Goal: Task Accomplishment & Management: Manage account settings

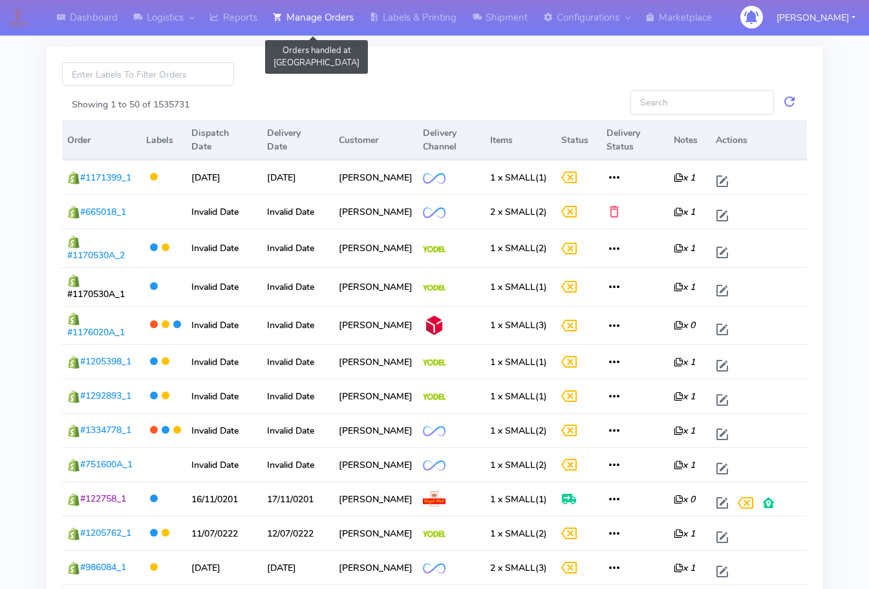
click at [310, 28] on link "Manage Orders" at bounding box center [313, 18] width 96 height 36
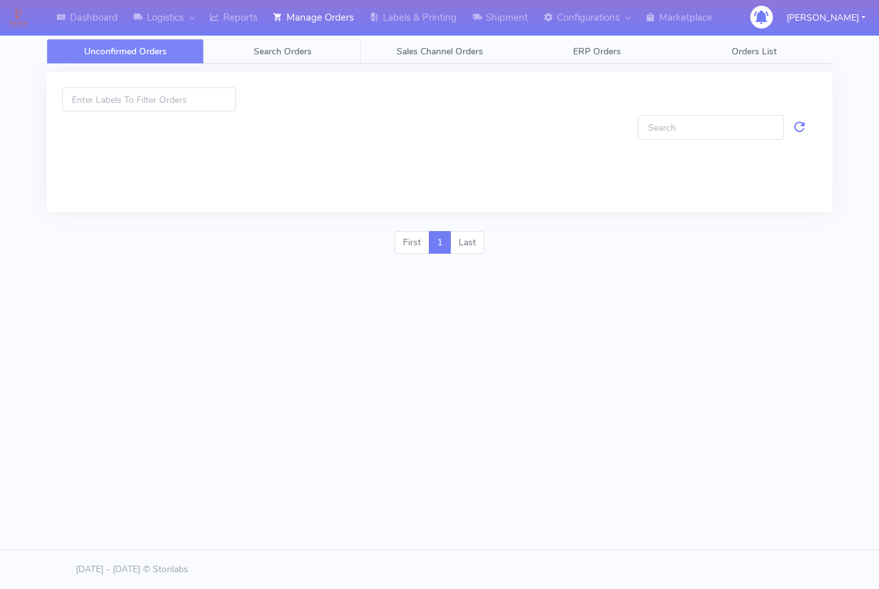
click at [285, 45] on span "Search Orders" at bounding box center [283, 51] width 58 height 12
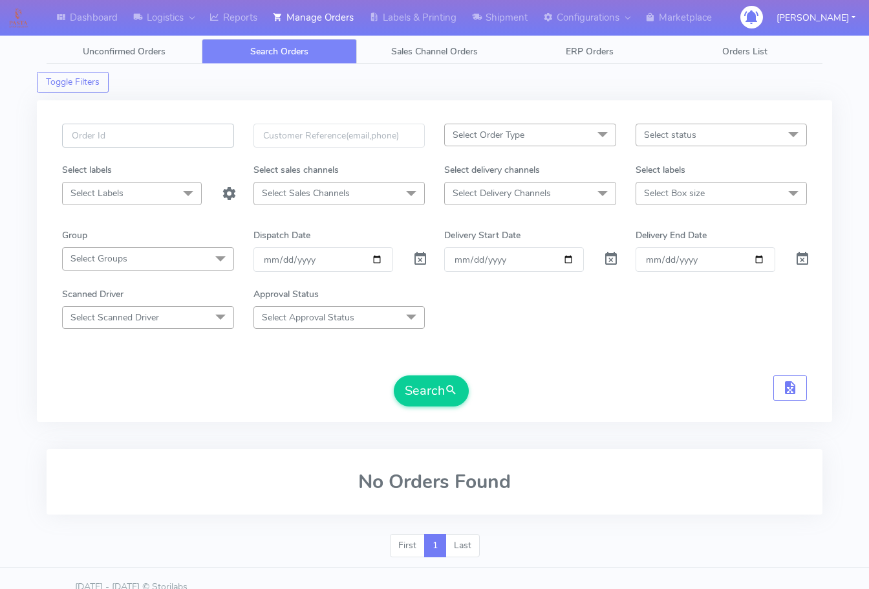
click at [120, 138] on input "text" at bounding box center [148, 136] width 172 height 24
paste input "1619629"
type input "1619629"
click at [413, 263] on span at bounding box center [421, 261] width 16 height 12
click at [431, 390] on button "Search" at bounding box center [431, 390] width 75 height 31
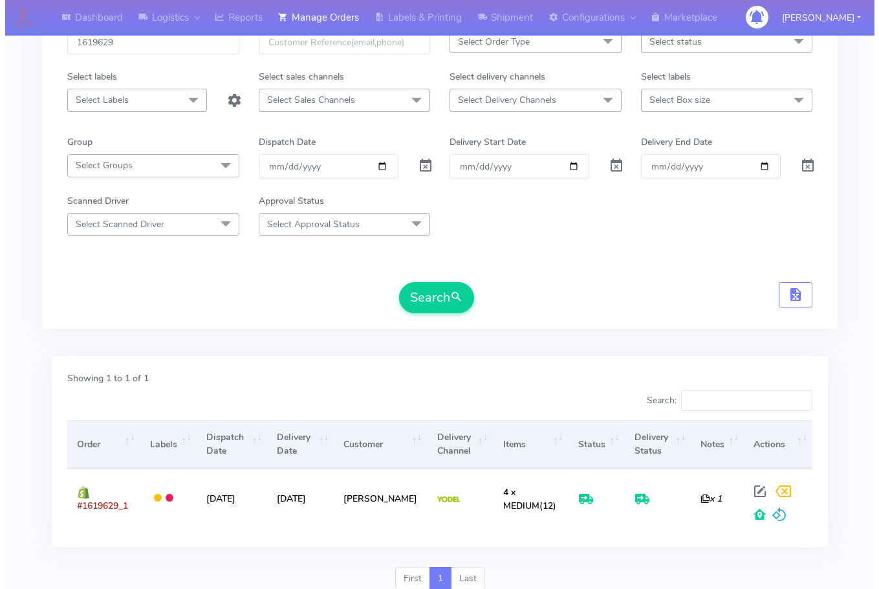
scroll to position [78, 0]
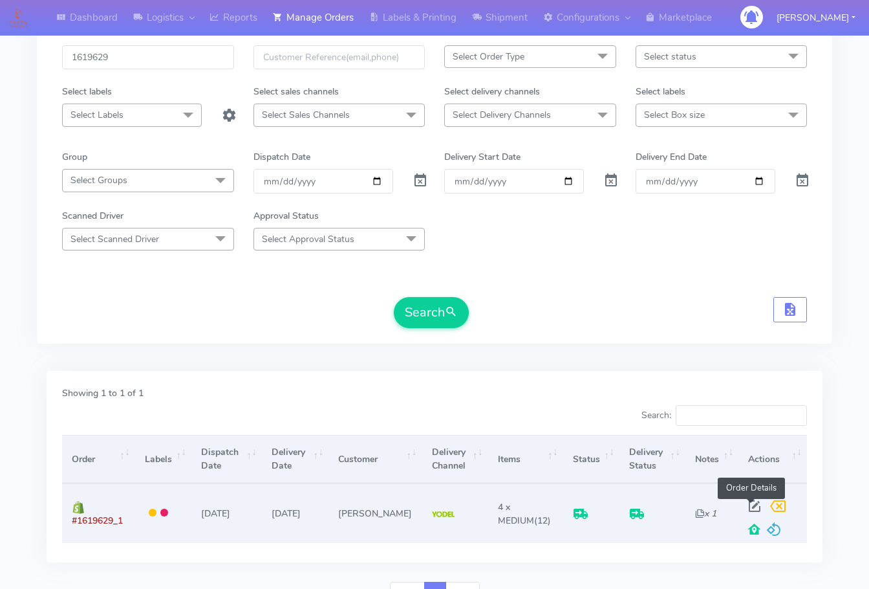
click at [752, 503] on span at bounding box center [754, 509] width 23 height 12
select select "5"
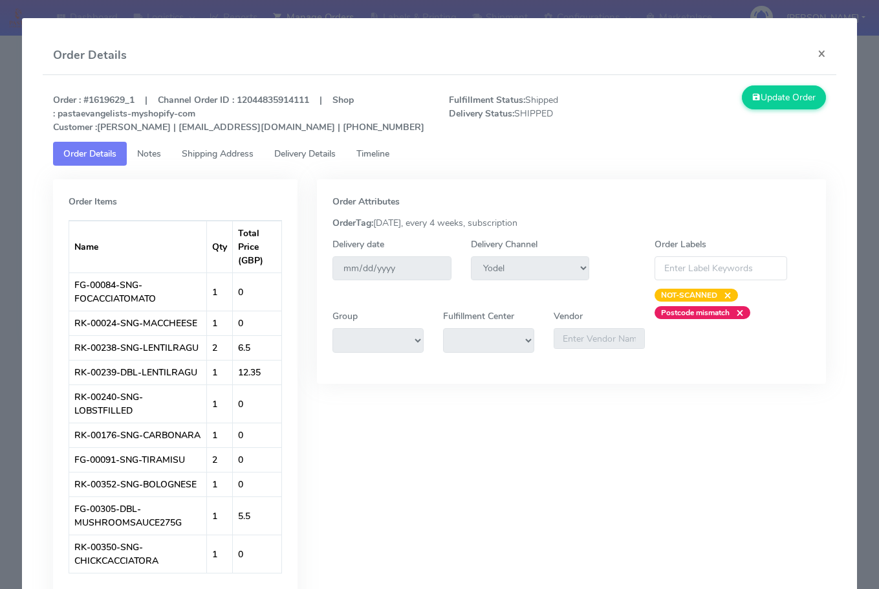
click at [219, 157] on span "Shipping Address" at bounding box center [218, 153] width 72 height 12
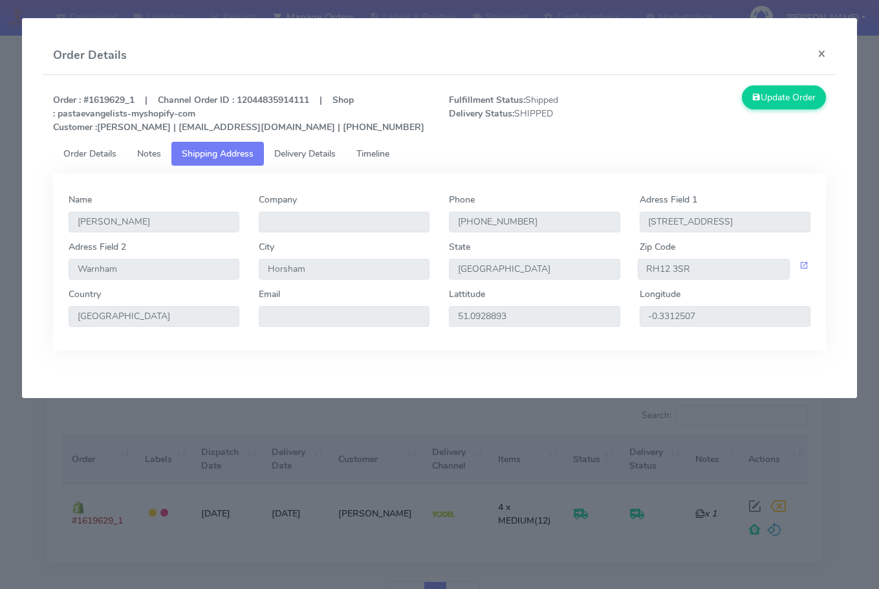
click at [311, 157] on span "Delivery Details" at bounding box center [304, 153] width 61 height 12
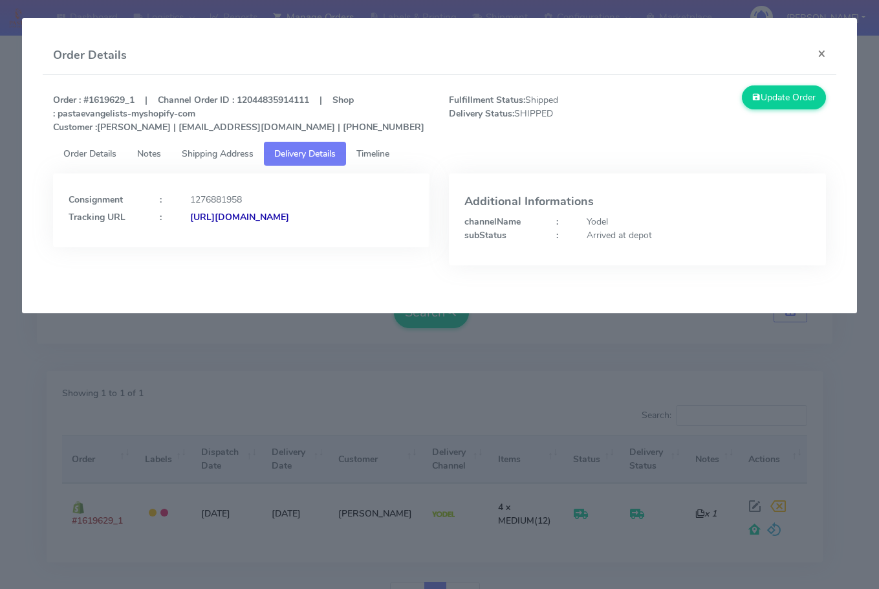
click at [227, 223] on strong "[URL][DOMAIN_NAME]" at bounding box center [239, 217] width 99 height 12
click at [215, 158] on span "Shipping Address" at bounding box center [218, 153] width 72 height 12
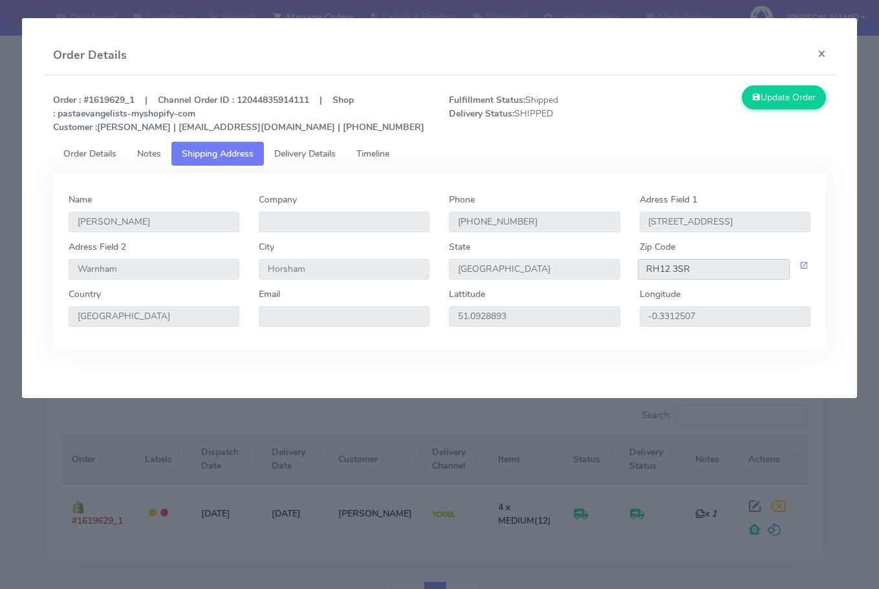
click at [714, 265] on input "RH12 3SR" at bounding box center [714, 269] width 152 height 21
